Goal: Obtain resource: Download file/media

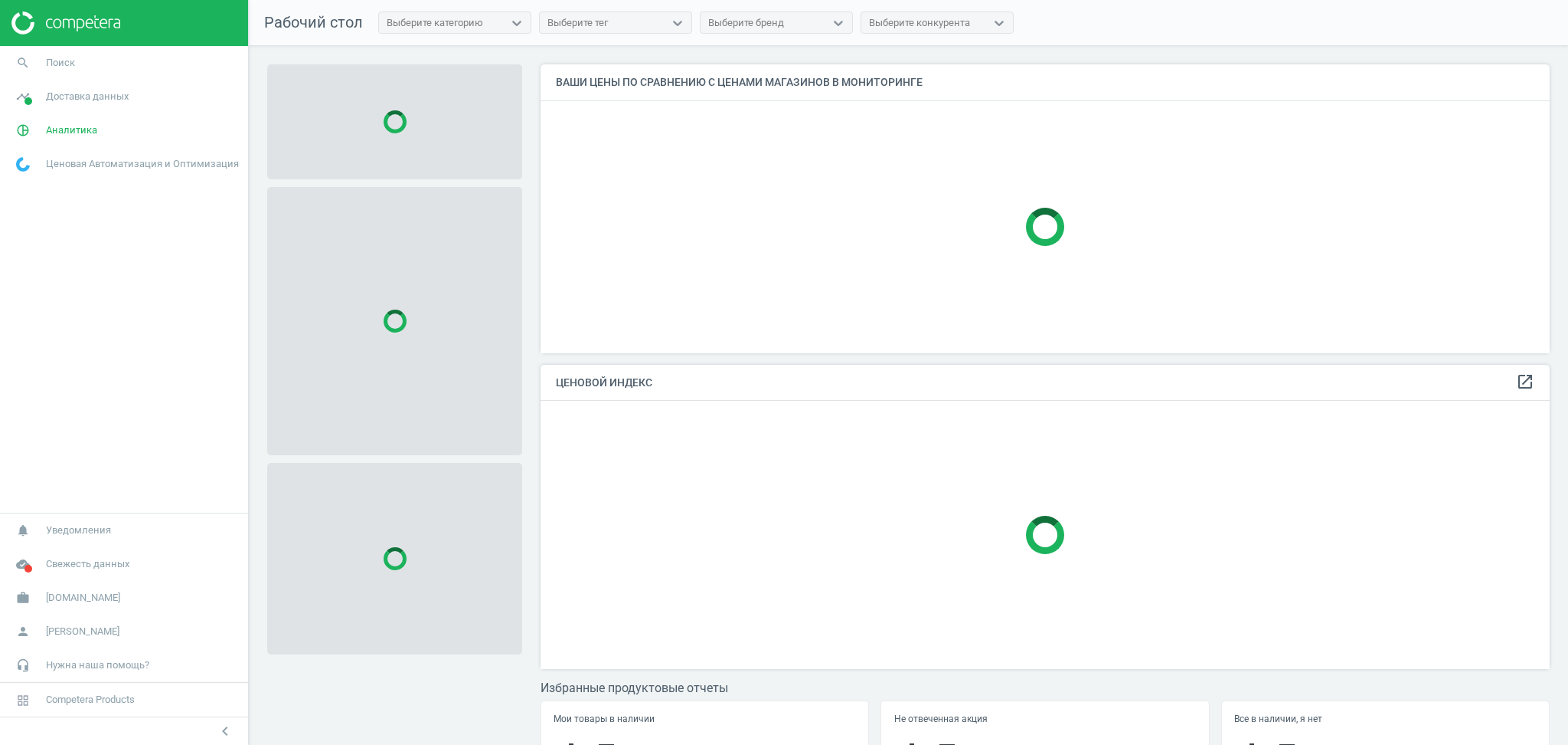
scroll to position [321, 1025]
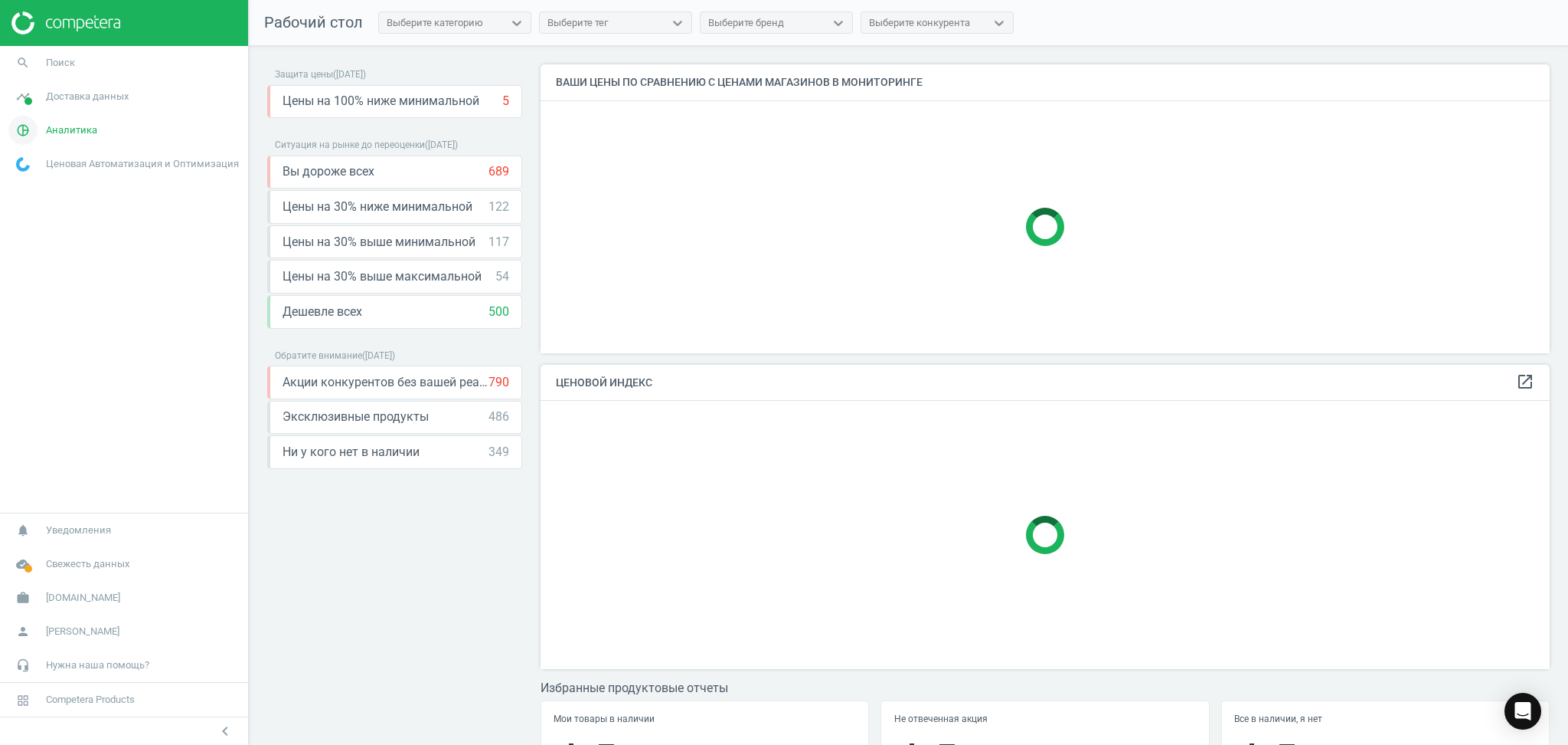
click at [64, 133] on span "Аналитика" at bounding box center [71, 130] width 51 height 14
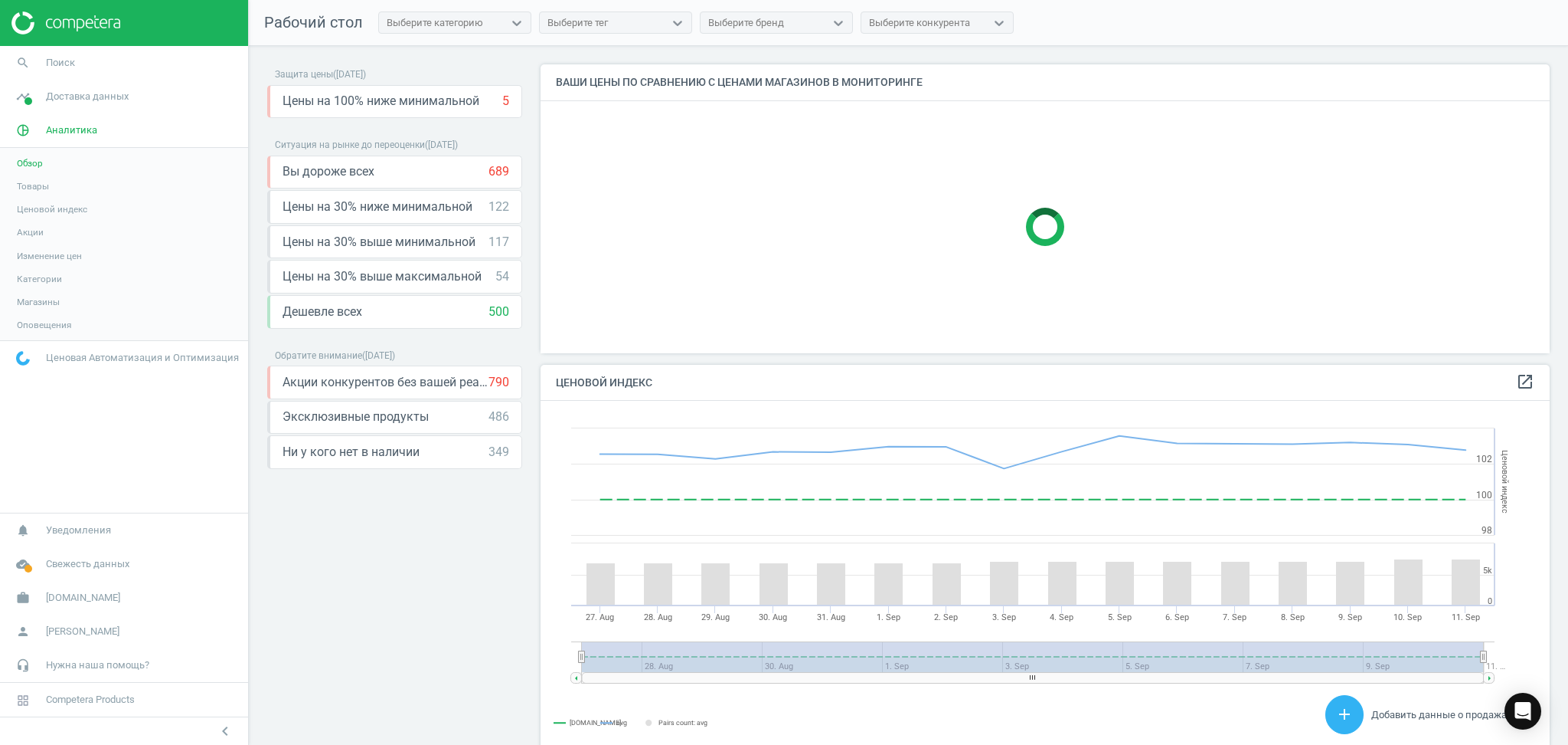
scroll to position [383, 1025]
click at [23, 165] on span "Обзор" at bounding box center [30, 163] width 26 height 12
click at [28, 163] on span "Обзор" at bounding box center [30, 163] width 26 height 12
click at [38, 186] on span "Товары" at bounding box center [33, 186] width 32 height 12
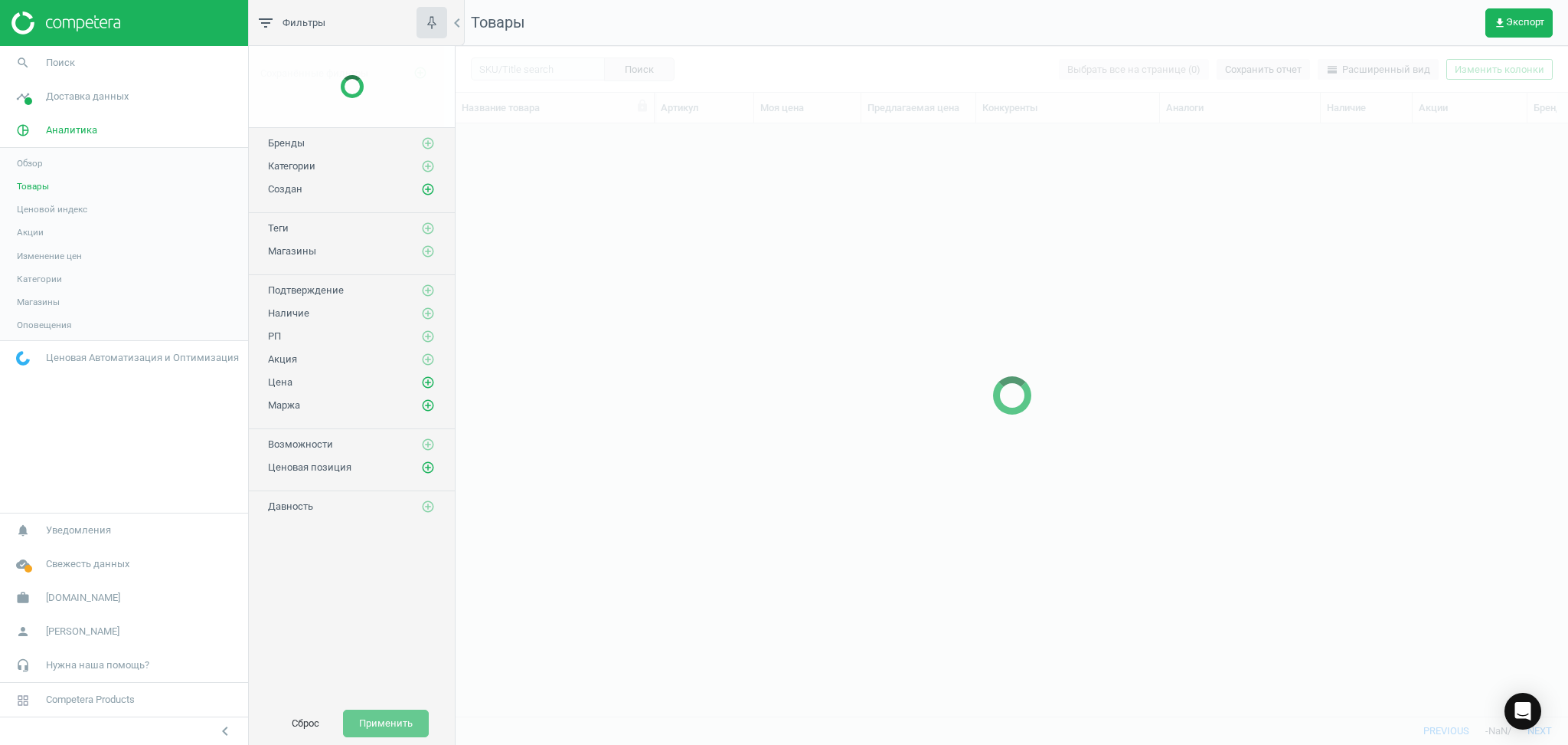
scroll to position [562, 1096]
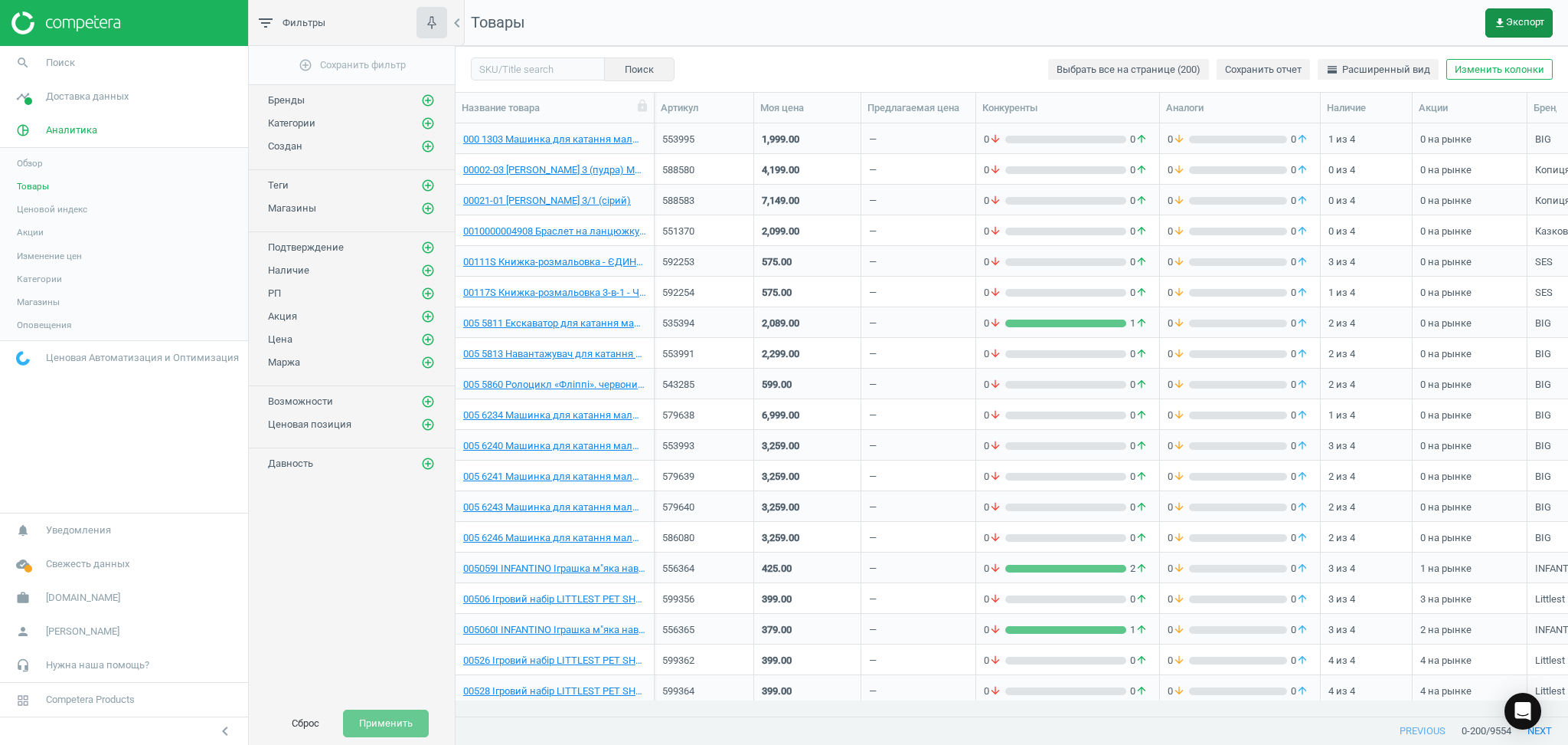
click at [1517, 24] on span "get_app Экспорт" at bounding box center [1520, 23] width 51 height 12
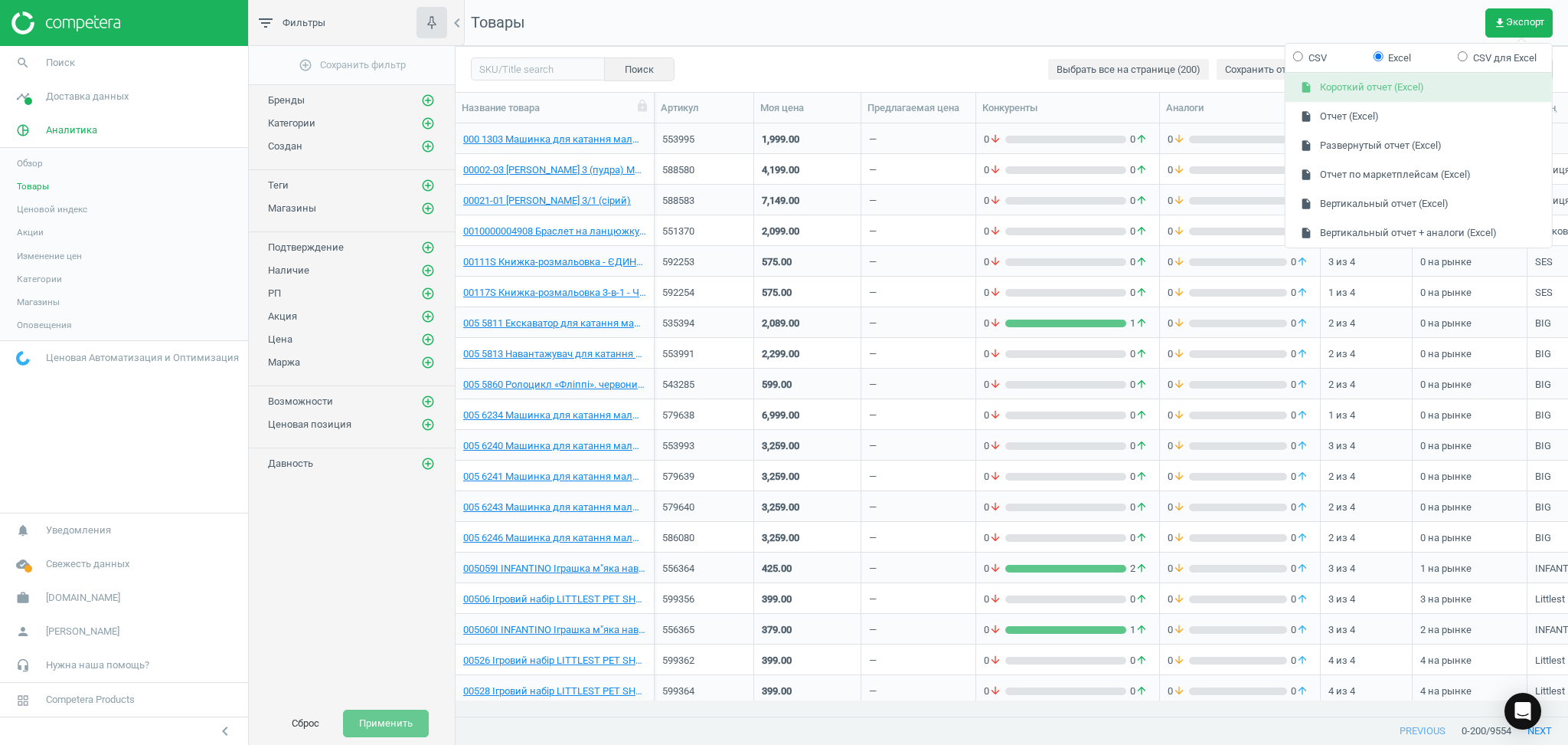
click at [1362, 76] on button "insert_drive_file Короткий отчет (Excel)" at bounding box center [1419, 87] width 266 height 29
